Goal: Find specific page/section: Find specific page/section

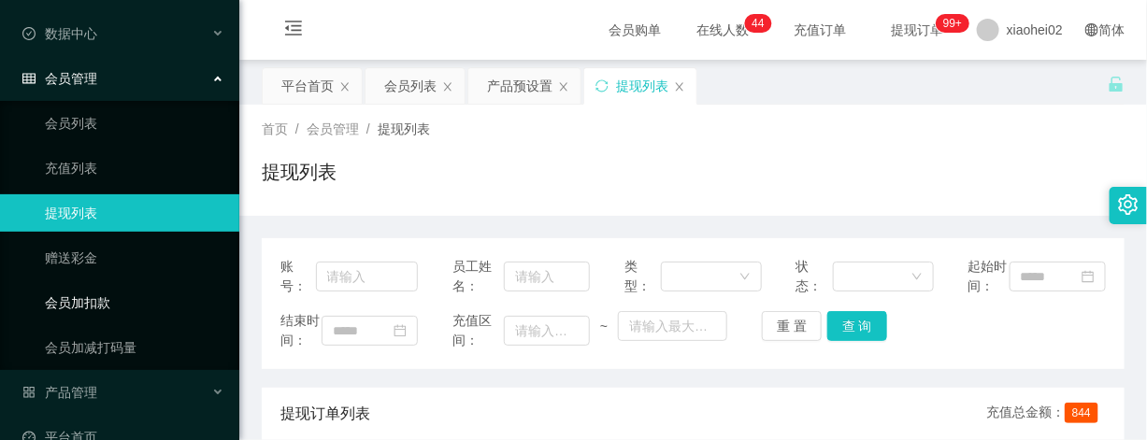
scroll to position [98, 0]
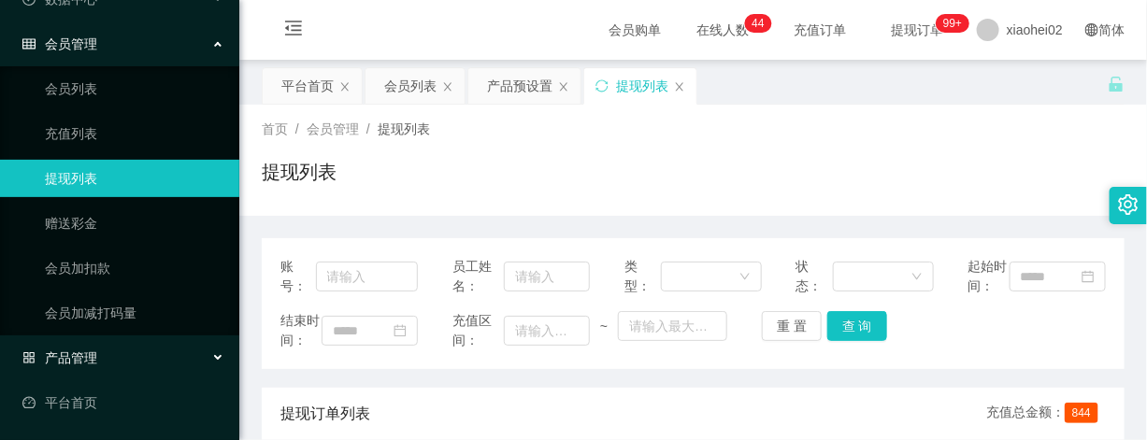
click at [103, 356] on div "产品管理" at bounding box center [119, 357] width 239 height 37
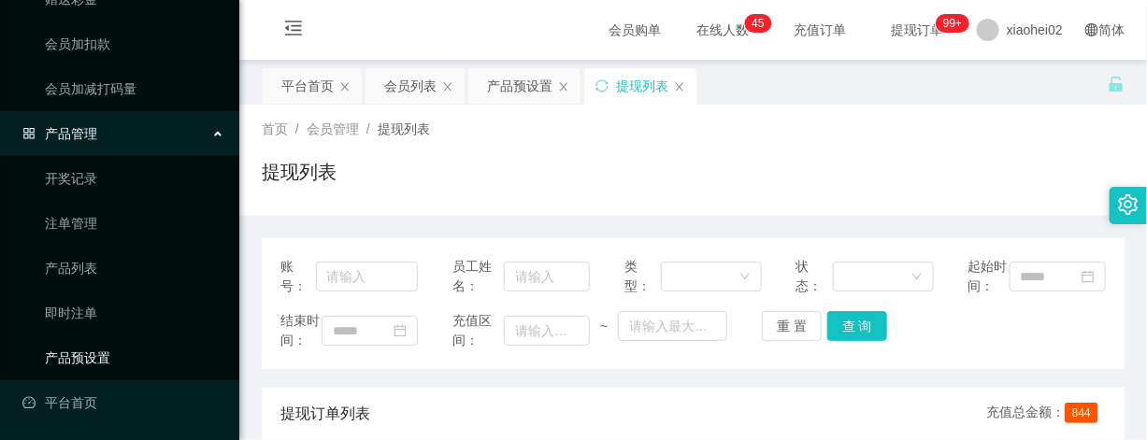
click at [94, 358] on link "产品预设置" at bounding box center [134, 357] width 179 height 37
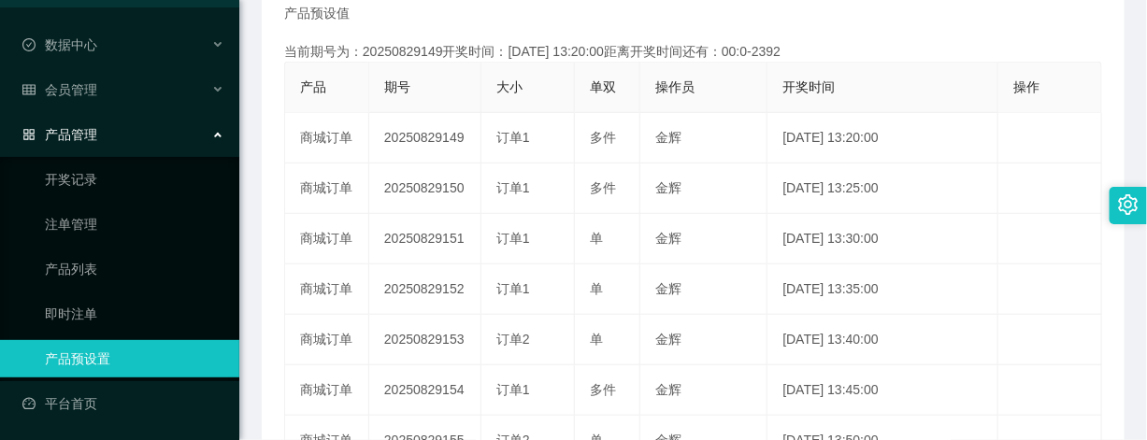
scroll to position [234, 0]
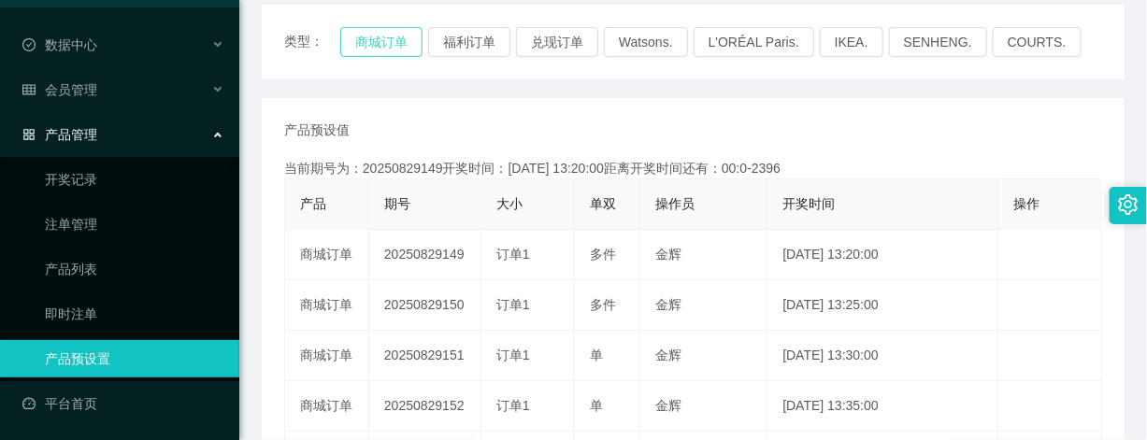
click at [380, 33] on button "商城订单" at bounding box center [381, 42] width 82 height 30
click at [81, 215] on link "注单管理" at bounding box center [134, 224] width 179 height 37
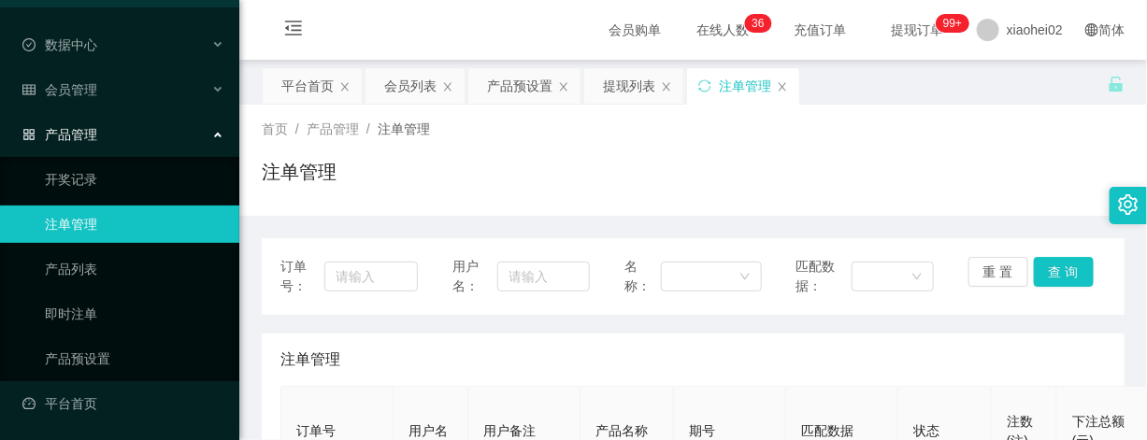
click at [86, 229] on link "注单管理" at bounding box center [134, 224] width 179 height 37
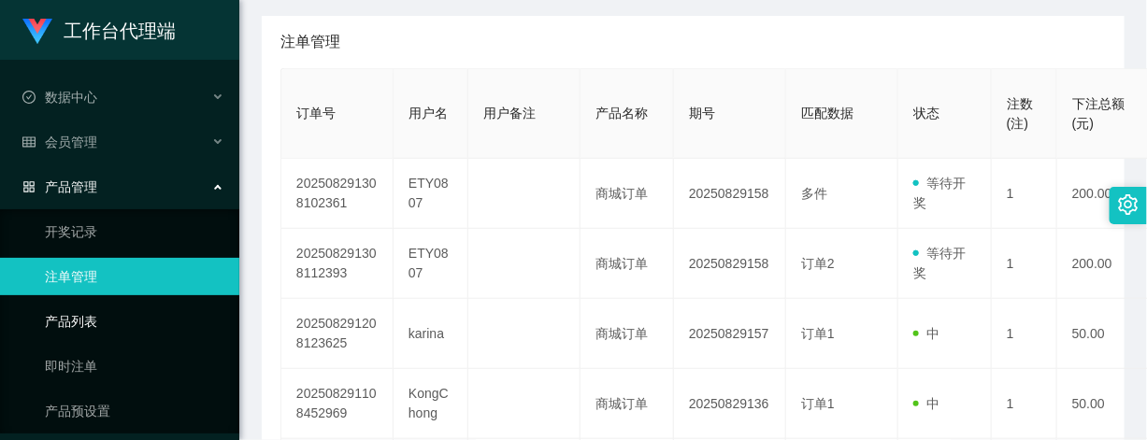
scroll to position [52, 0]
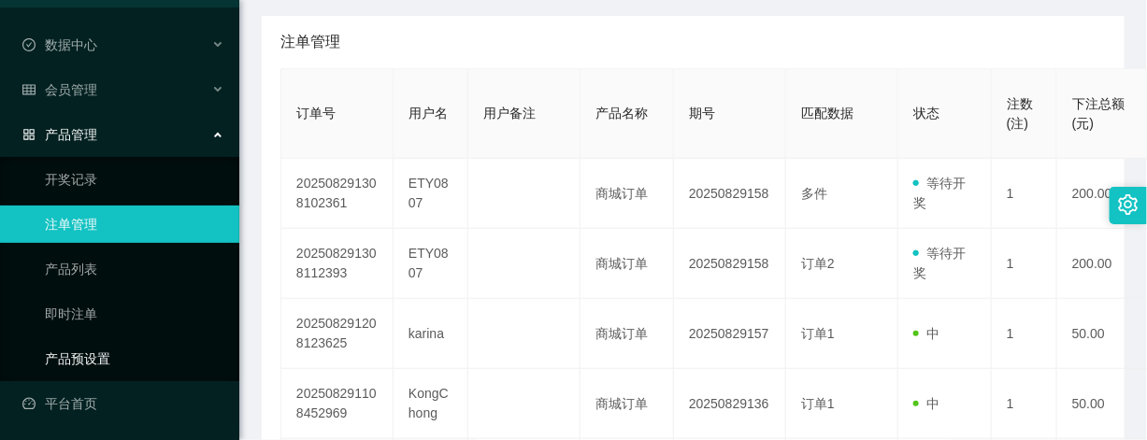
click at [100, 360] on link "产品预设置" at bounding box center [134, 358] width 179 height 37
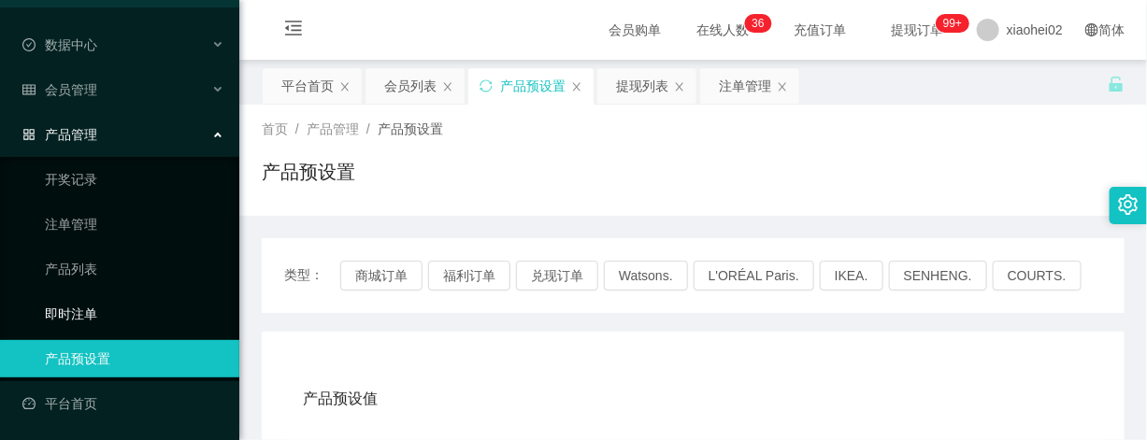
drag, startPoint x: 128, startPoint y: 346, endPoint x: 141, endPoint y: 327, distance: 22.8
click at [128, 346] on link "产品预设置" at bounding box center [134, 358] width 179 height 37
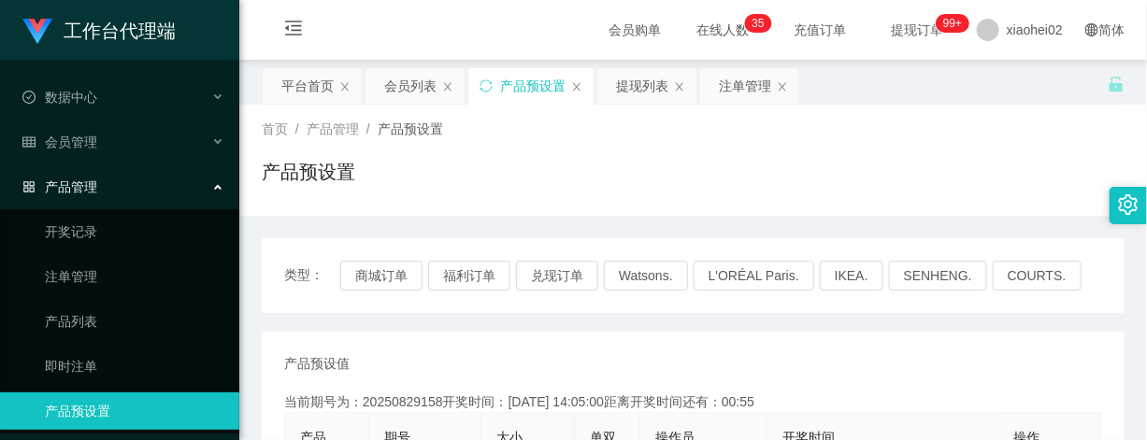
scroll to position [234, 0]
